Goal: Browse casually

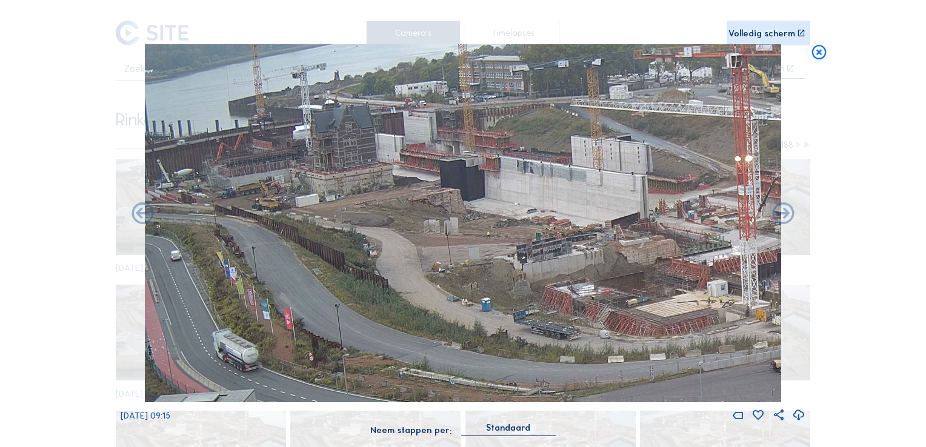
click at [820, 52] on icon at bounding box center [820, 53] width 18 height 18
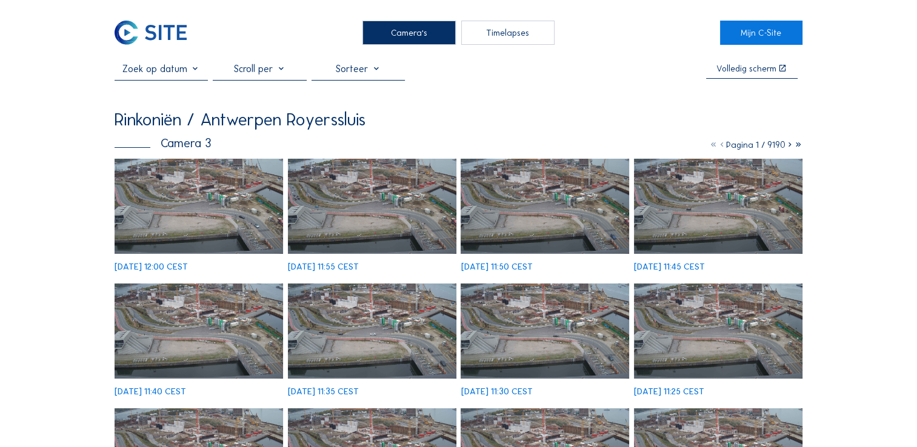
click at [397, 33] on div "Camera's" at bounding box center [409, 33] width 93 height 24
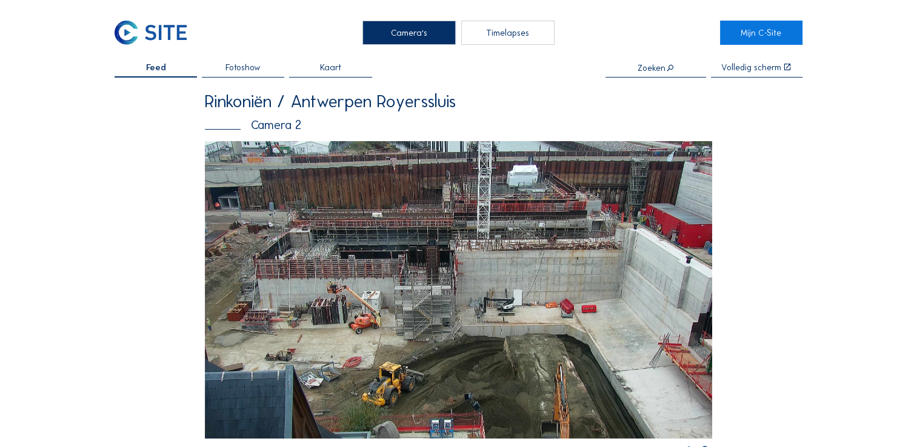
click at [523, 195] on img at bounding box center [459, 290] width 508 height 298
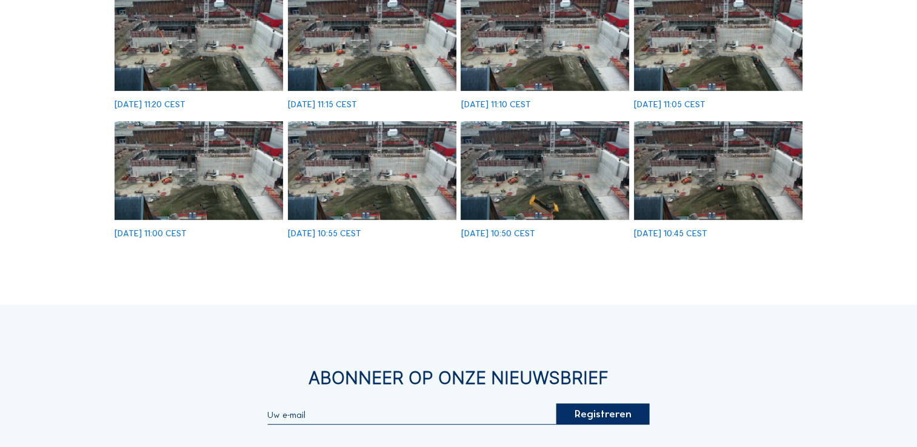
scroll to position [61, 0]
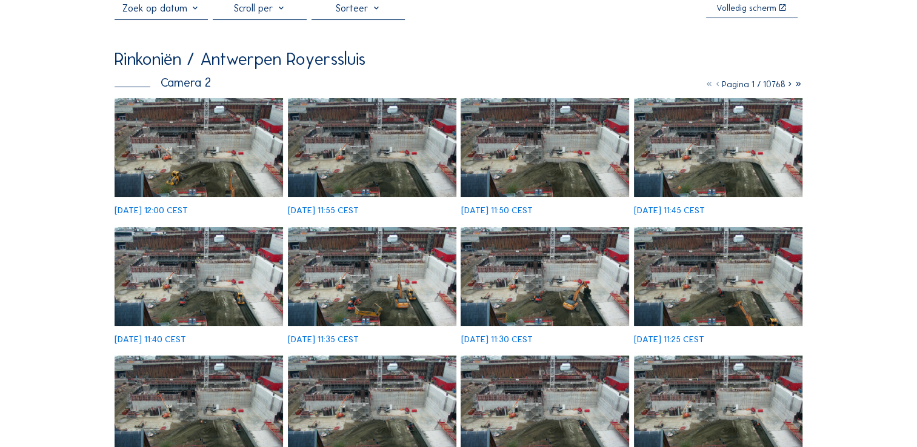
click at [160, 147] on img at bounding box center [199, 147] width 169 height 99
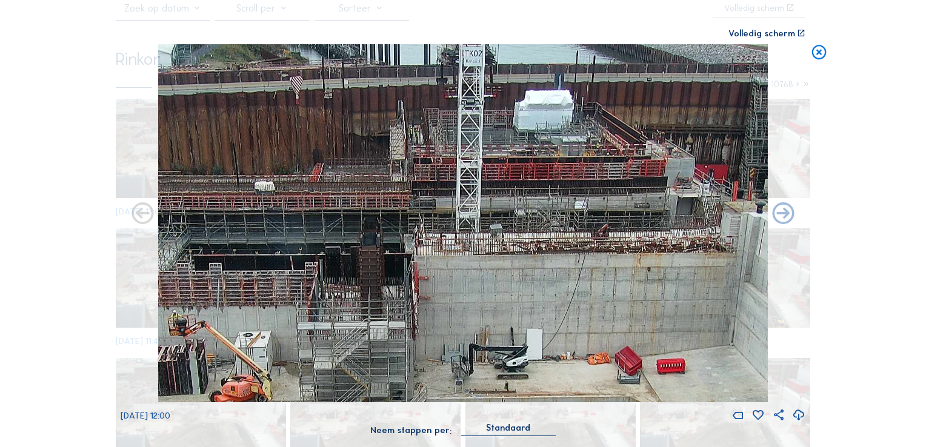
drag, startPoint x: 577, startPoint y: 170, endPoint x: 558, endPoint y: 226, distance: 59.1
click at [558, 226] on img at bounding box center [463, 223] width 611 height 358
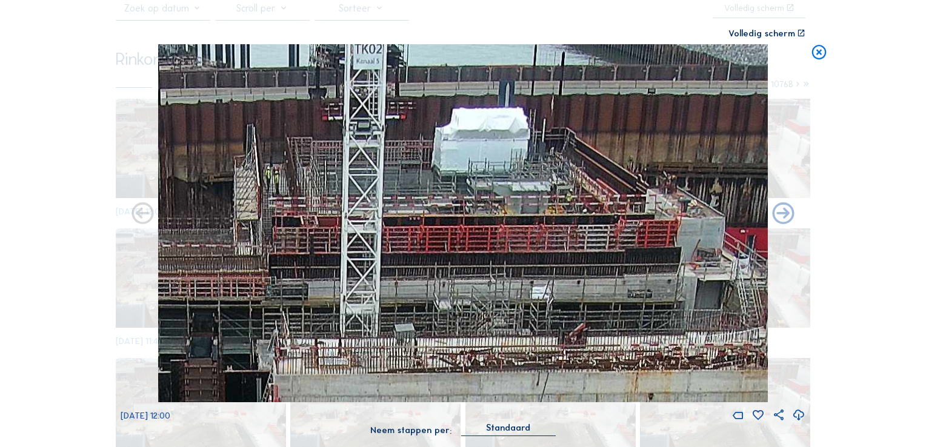
drag, startPoint x: 569, startPoint y: 150, endPoint x: 537, endPoint y: 238, distance: 94.2
click at [537, 238] on img at bounding box center [463, 223] width 611 height 358
click at [816, 56] on icon at bounding box center [820, 53] width 18 height 18
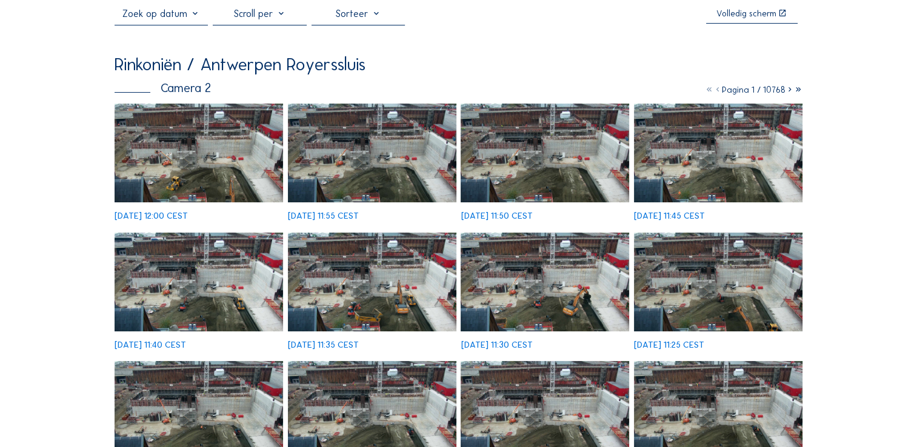
scroll to position [0, 0]
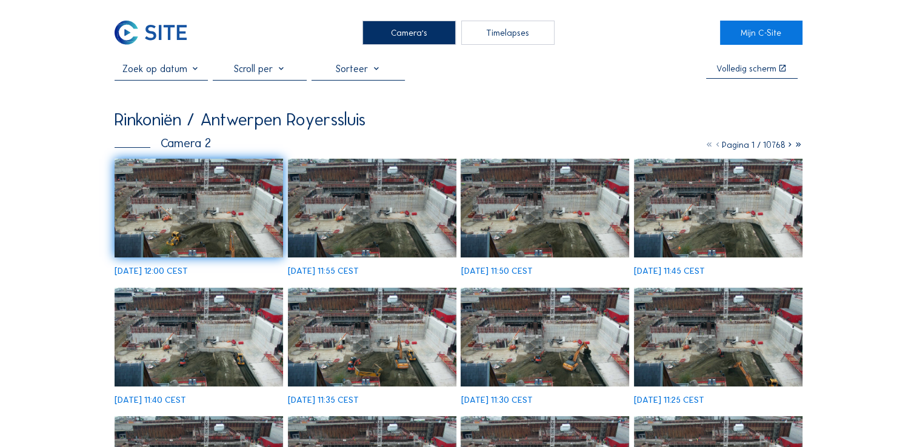
click at [787, 150] on icon at bounding box center [790, 144] width 8 height 11
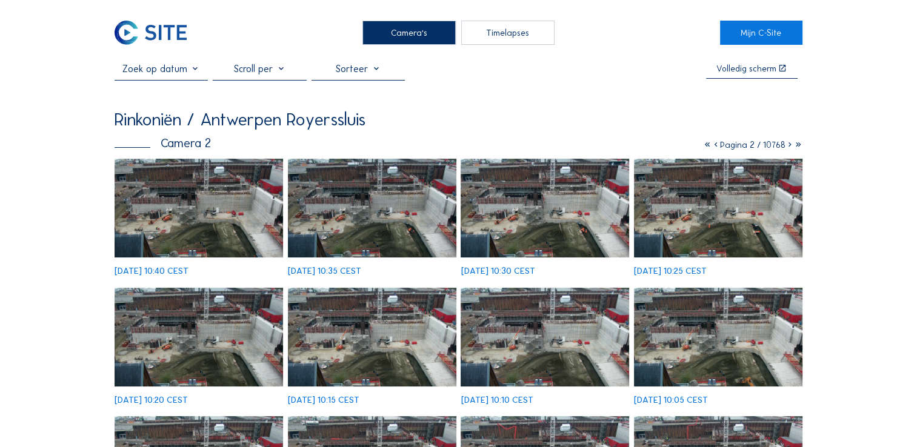
click at [788, 147] on icon at bounding box center [790, 144] width 8 height 11
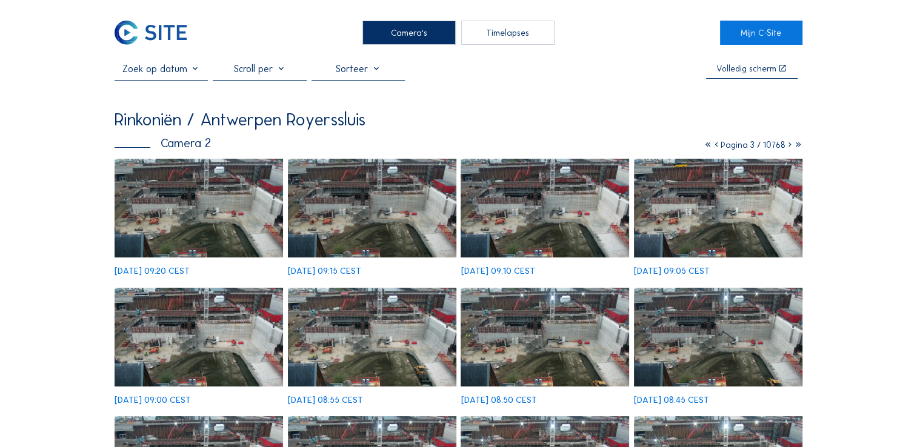
click at [786, 149] on icon at bounding box center [790, 144] width 8 height 11
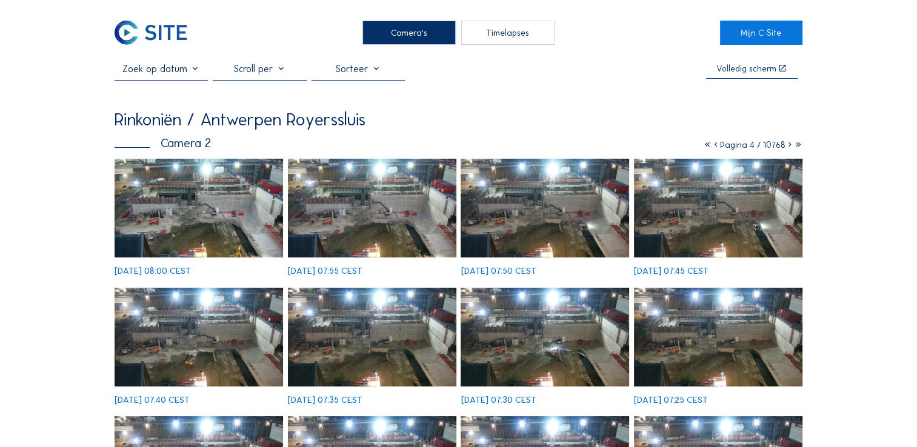
click at [786, 149] on icon at bounding box center [790, 144] width 8 height 11
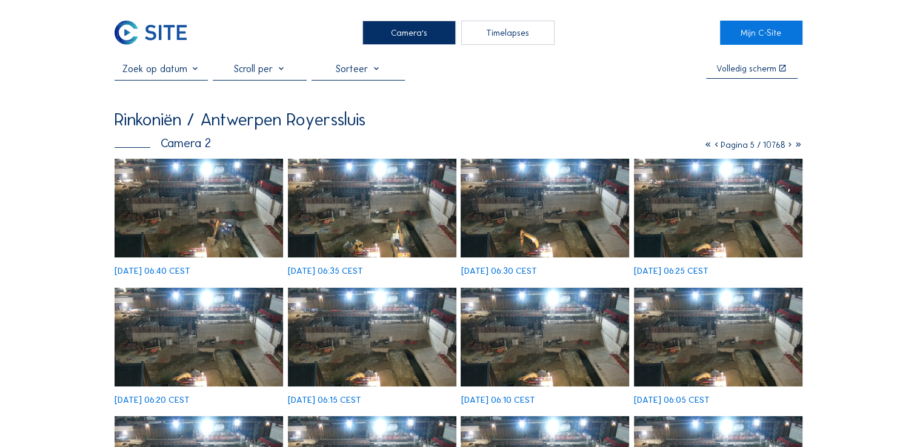
click at [786, 149] on icon at bounding box center [790, 144] width 8 height 11
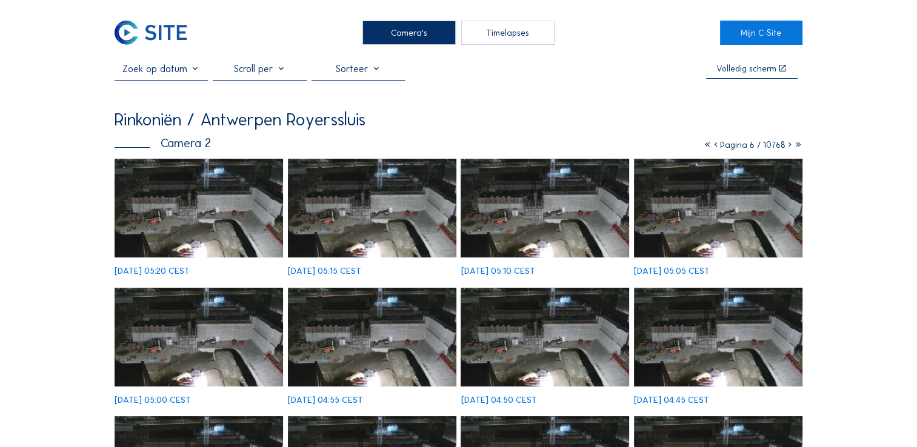
click at [787, 148] on icon at bounding box center [790, 144] width 8 height 11
click at [786, 147] on icon at bounding box center [790, 144] width 8 height 11
click at [786, 146] on icon at bounding box center [790, 144] width 8 height 11
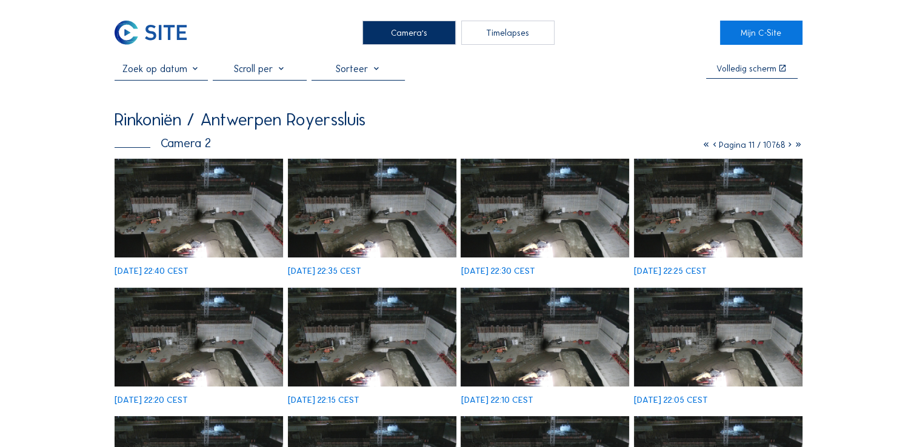
click at [786, 146] on icon at bounding box center [790, 144] width 8 height 11
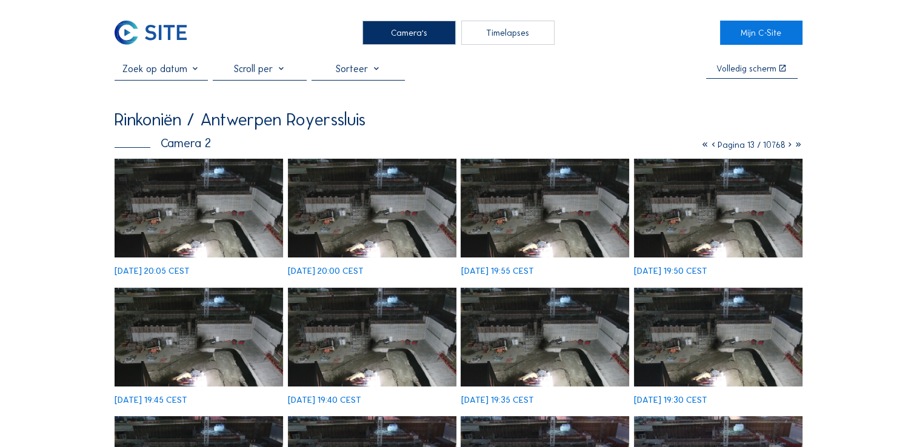
click at [786, 146] on icon at bounding box center [790, 144] width 8 height 11
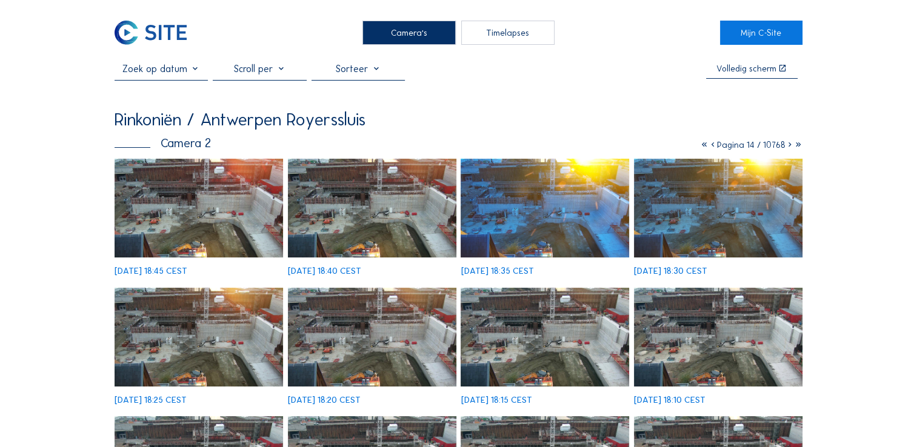
click at [786, 146] on icon at bounding box center [790, 144] width 8 height 11
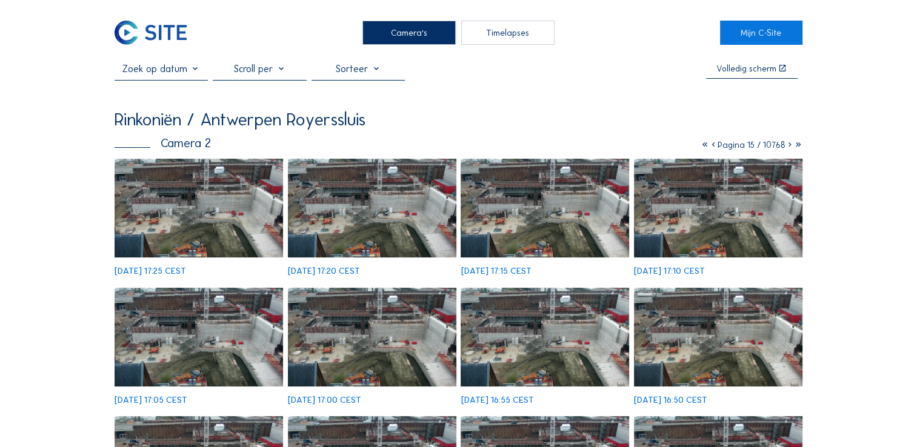
click at [786, 146] on icon at bounding box center [790, 144] width 8 height 11
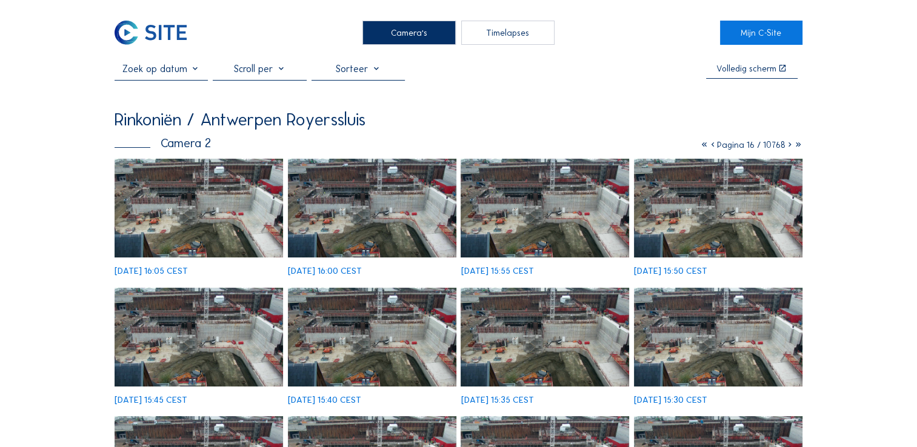
click at [786, 146] on icon at bounding box center [790, 144] width 8 height 11
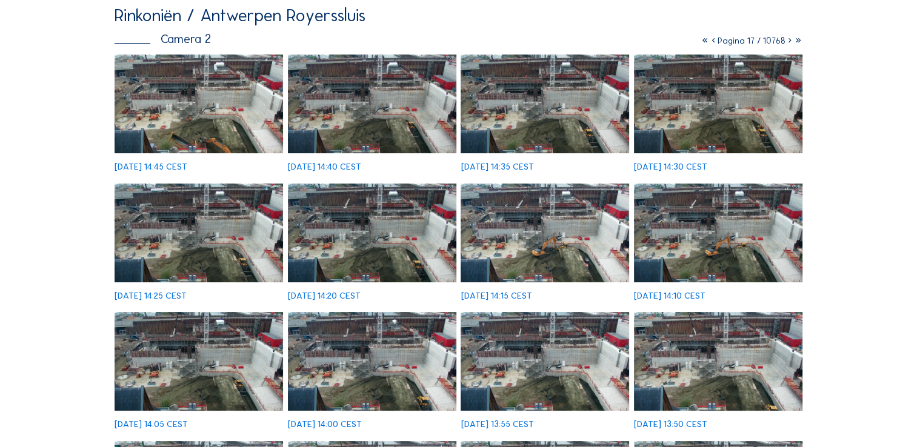
scroll to position [121, 0]
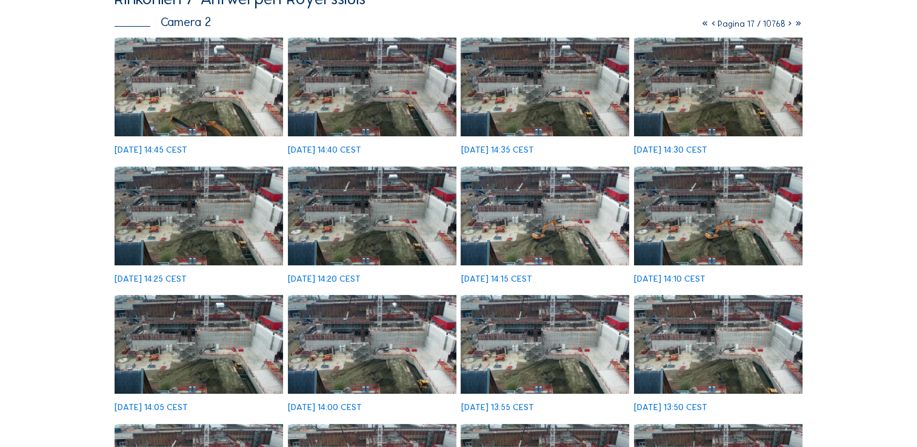
click at [726, 338] on img at bounding box center [718, 344] width 169 height 99
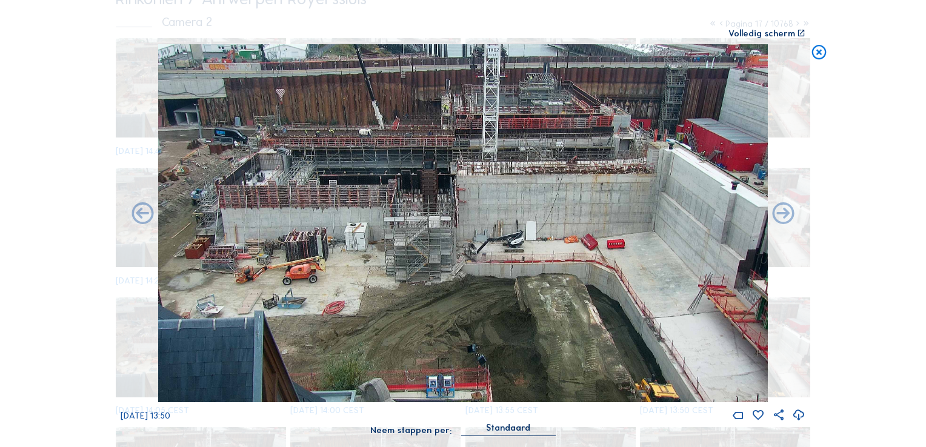
click at [823, 52] on icon at bounding box center [820, 53] width 18 height 18
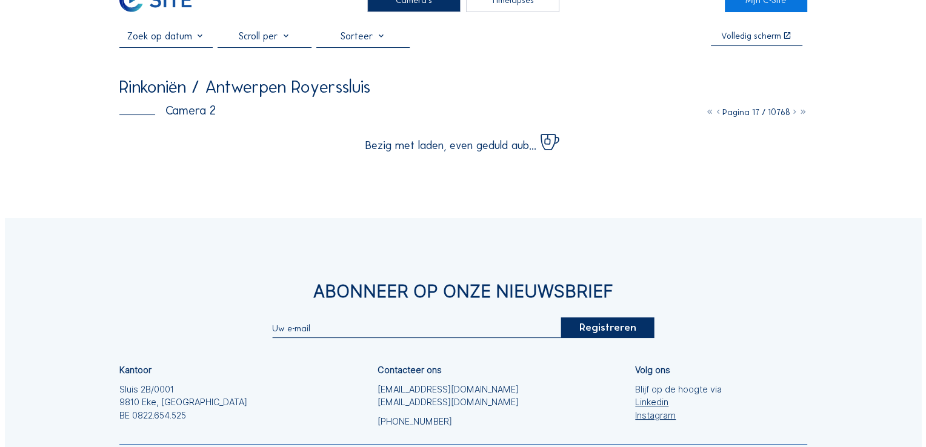
scroll to position [0, 0]
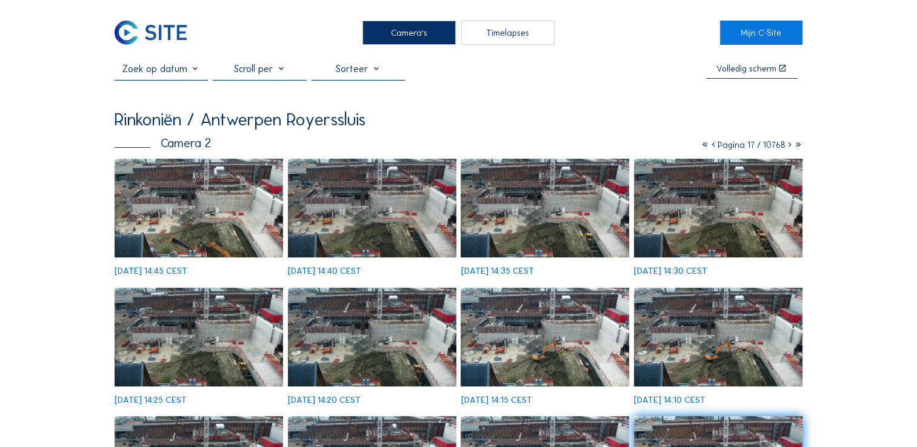
click at [701, 148] on icon at bounding box center [705, 144] width 8 height 11
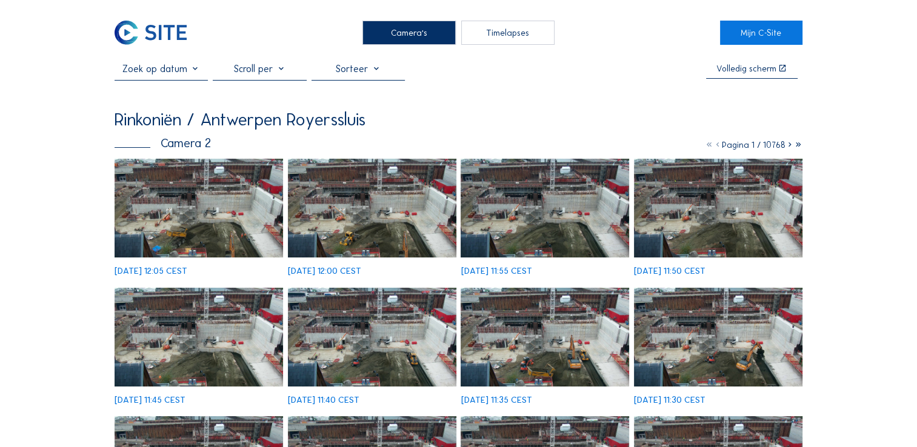
click at [235, 219] on img at bounding box center [199, 208] width 169 height 99
